Goal: Information Seeking & Learning: Learn about a topic

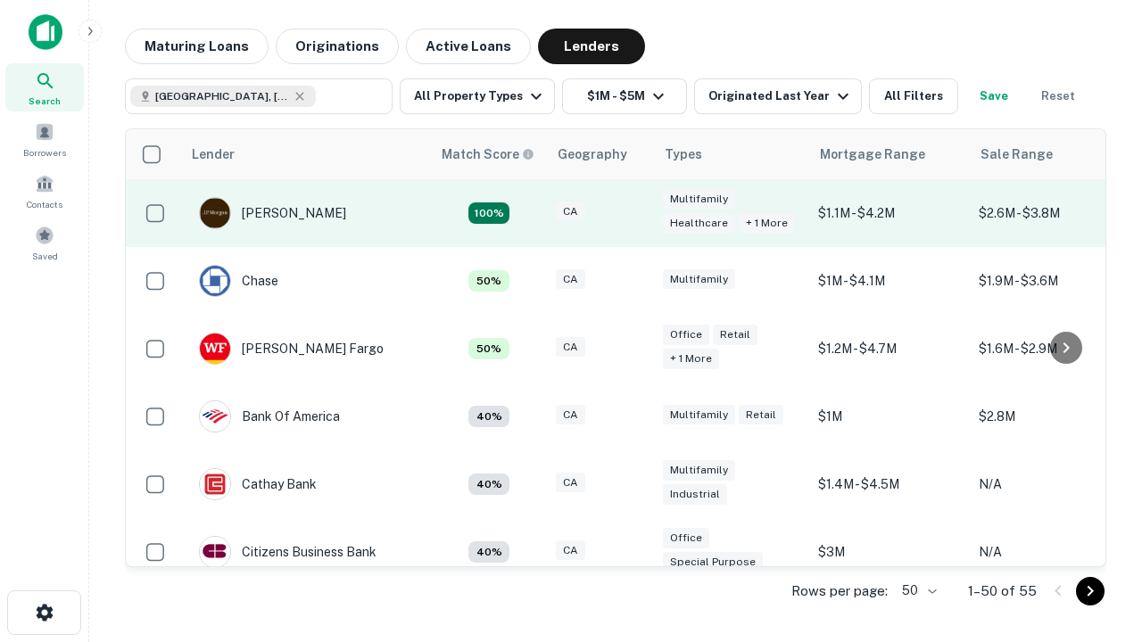
click at [633, 213] on div "CA" at bounding box center [600, 214] width 89 height 24
